Goal: Task Accomplishment & Management: Use online tool/utility

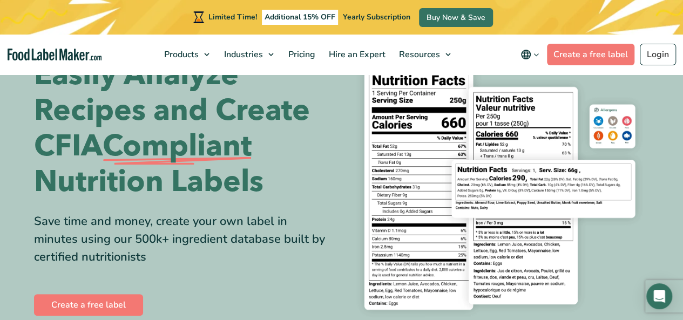
scroll to position [108, 0]
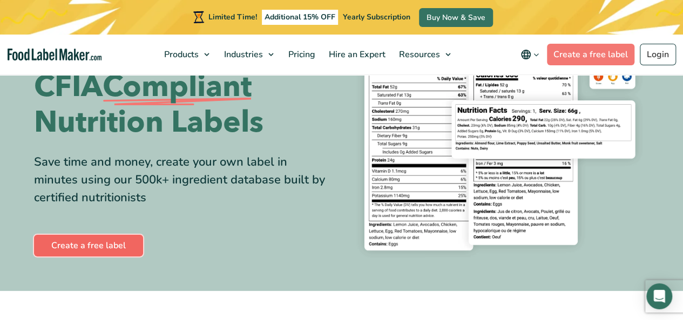
click at [118, 242] on link "Create a free label" at bounding box center [88, 246] width 109 height 22
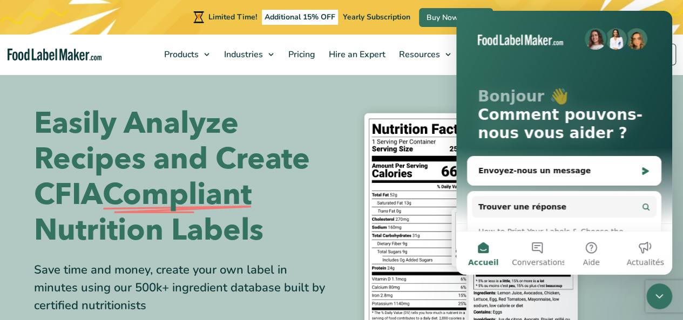
click at [360, 99] on img at bounding box center [500, 236] width 300 height 274
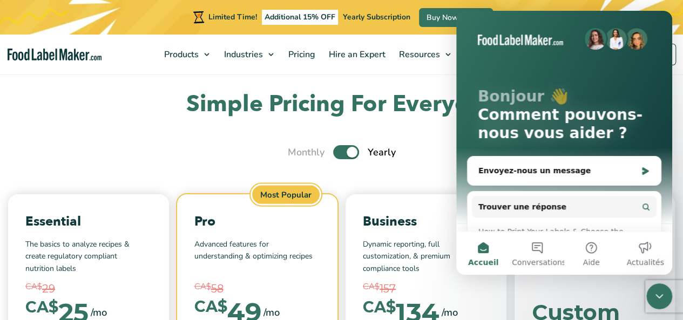
scroll to position [3293, 0]
